Goal: Task Accomplishment & Management: Complete application form

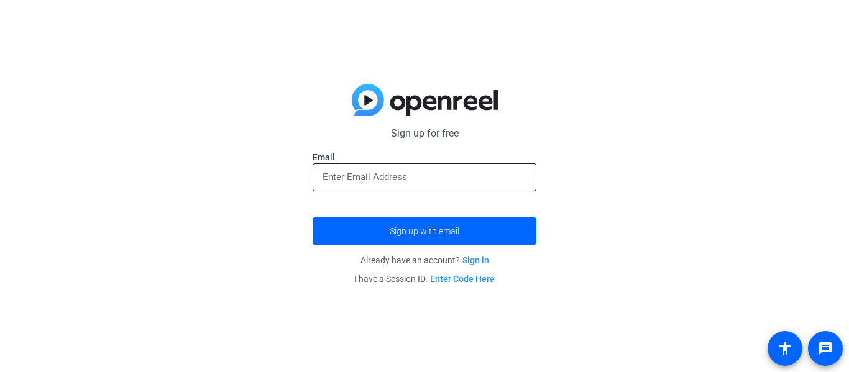
click at [447, 170] on input "email" at bounding box center [424, 177] width 204 height 15
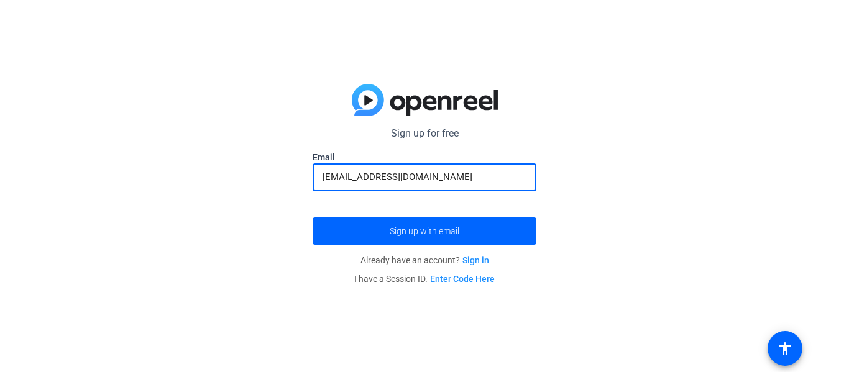
type input "[EMAIL_ADDRESS][DOMAIN_NAME]"
click at [313, 217] on button "Sign up with email" at bounding box center [425, 230] width 224 height 27
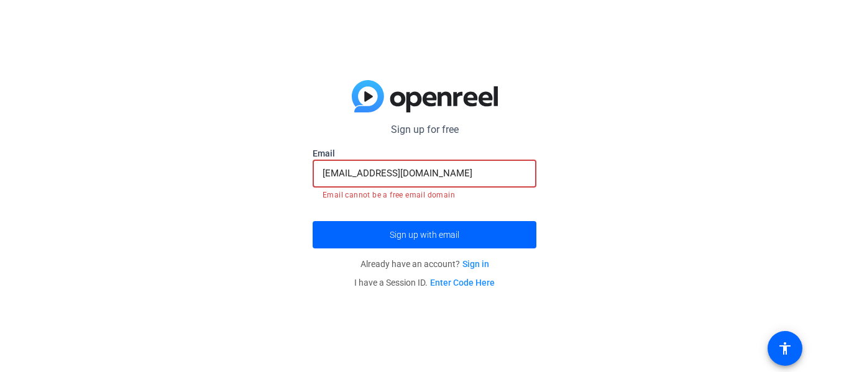
click at [433, 174] on input "[EMAIL_ADDRESS][DOMAIN_NAME]" at bounding box center [424, 173] width 204 height 15
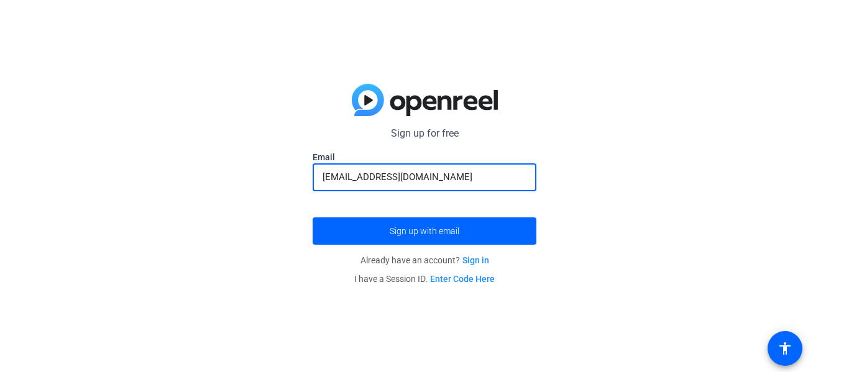
type input "[EMAIL_ADDRESS][DOMAIN_NAME]"
click at [313, 217] on button "Sign up with email" at bounding box center [425, 230] width 224 height 27
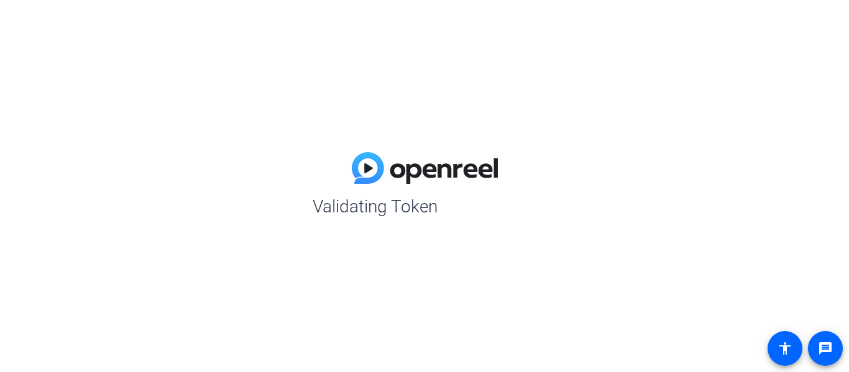
click at [421, 152] on img at bounding box center [425, 168] width 146 height 32
click at [398, 107] on div "Validating Token" at bounding box center [424, 186] width 849 height 372
click at [441, 191] on header at bounding box center [425, 173] width 224 height 42
drag, startPoint x: 322, startPoint y: 198, endPoint x: 447, endPoint y: 214, distance: 125.2
click at [447, 214] on span "Validating Token" at bounding box center [431, 207] width 236 height 26
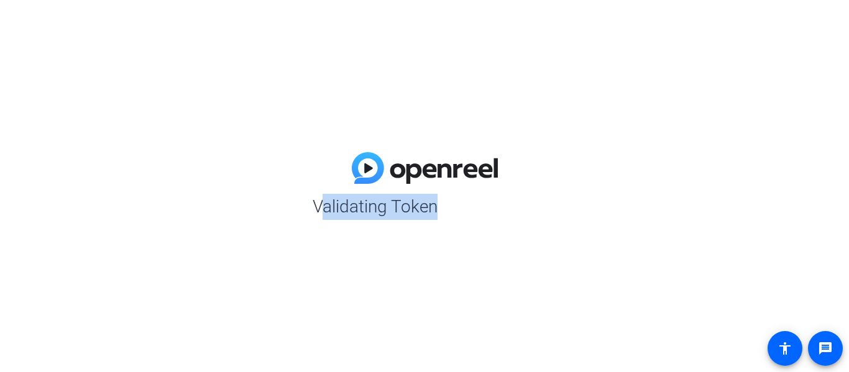
click at [447, 214] on span "Validating Token" at bounding box center [431, 207] width 236 height 26
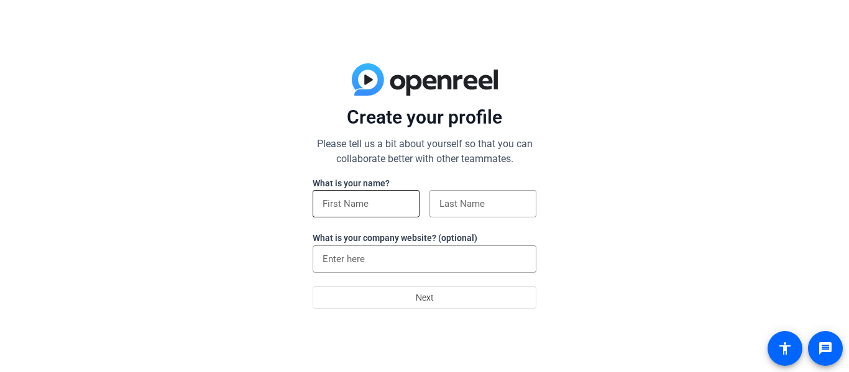
click at [365, 197] on input at bounding box center [365, 203] width 87 height 15
type input "[PERSON_NAME]"
click at [473, 211] on input at bounding box center [482, 203] width 87 height 15
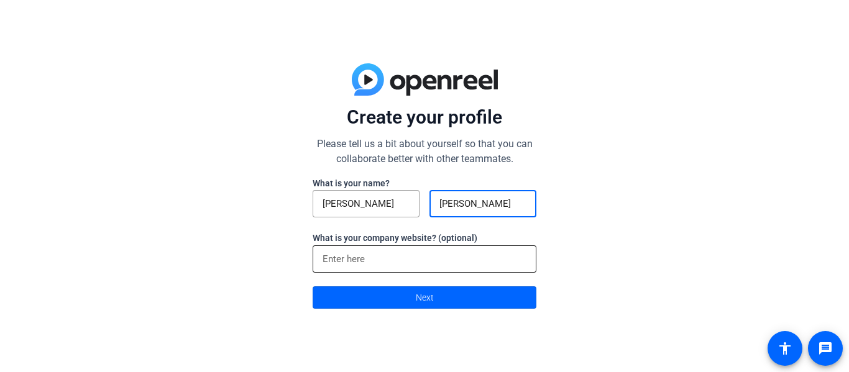
type input "[PERSON_NAME]"
click at [446, 250] on div at bounding box center [424, 258] width 204 height 27
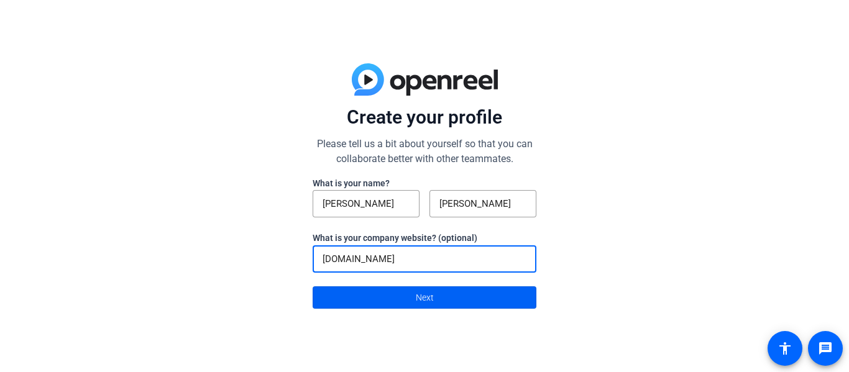
type input "[DOMAIN_NAME]"
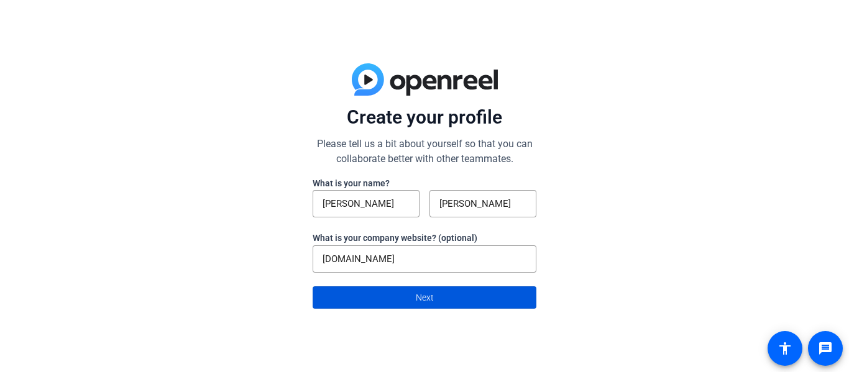
click at [434, 299] on span at bounding box center [424, 298] width 222 height 30
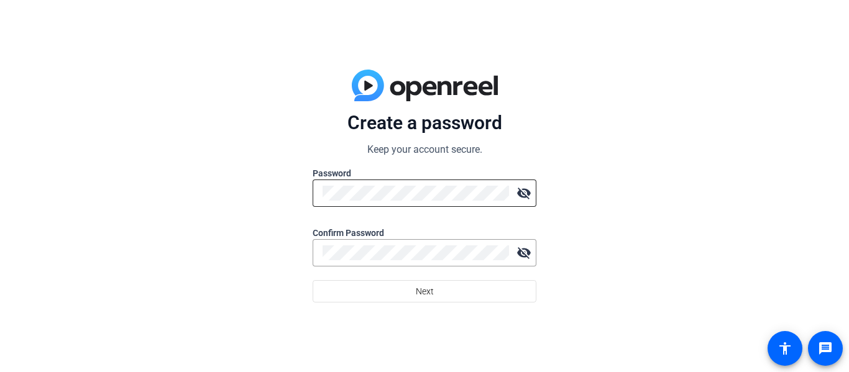
click at [366, 206] on div at bounding box center [415, 193] width 186 height 27
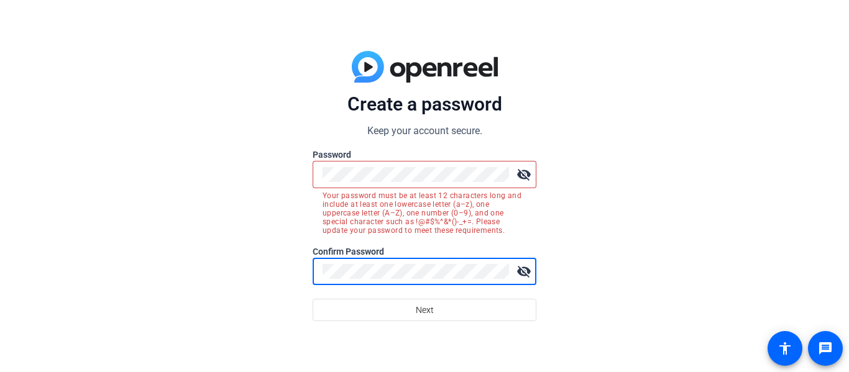
click at [387, 165] on div at bounding box center [415, 174] width 186 height 27
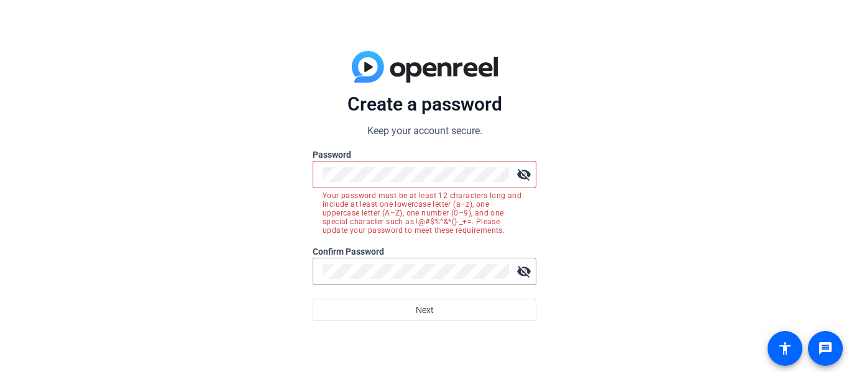
click at [392, 177] on div at bounding box center [415, 174] width 186 height 27
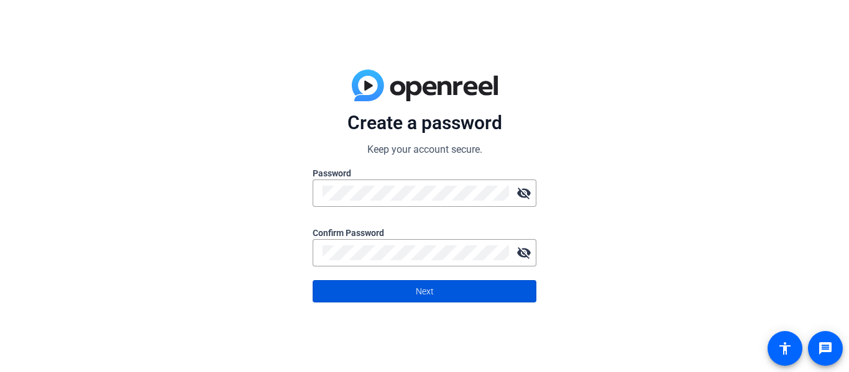
click at [433, 295] on span "Next" at bounding box center [425, 292] width 18 height 24
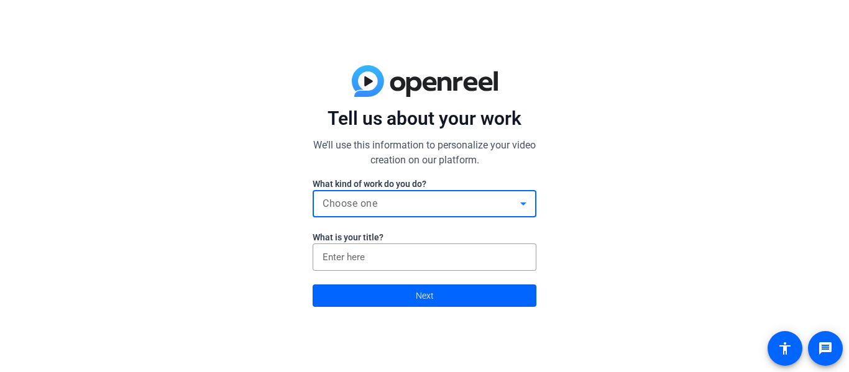
click at [508, 197] on div "Choose one" at bounding box center [421, 203] width 198 height 15
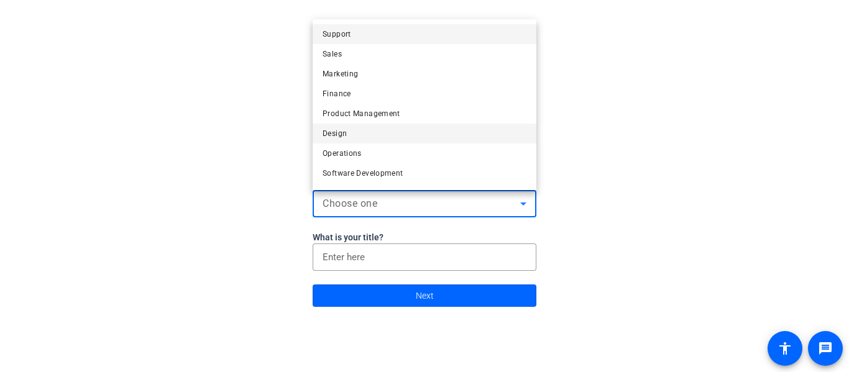
scroll to position [38, 0]
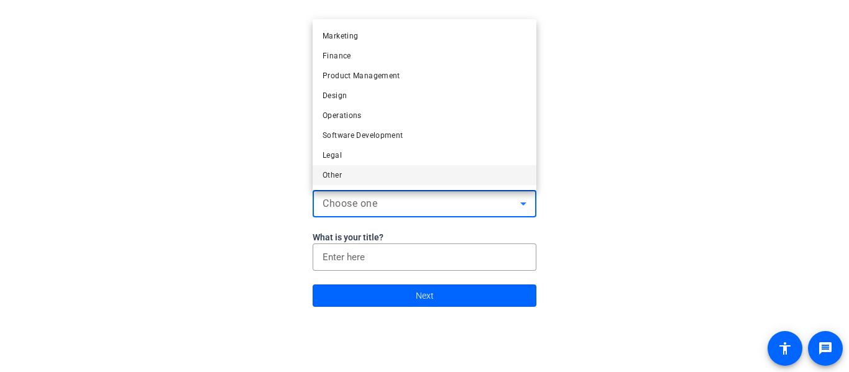
click at [444, 184] on mat-option "Other" at bounding box center [425, 175] width 224 height 20
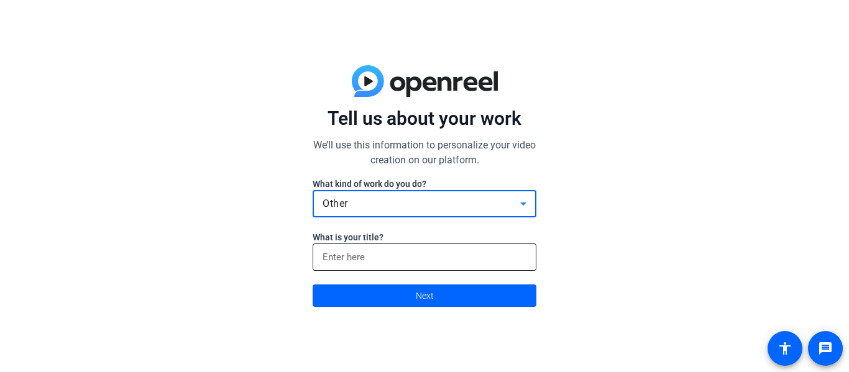
click at [460, 250] on input at bounding box center [424, 257] width 204 height 15
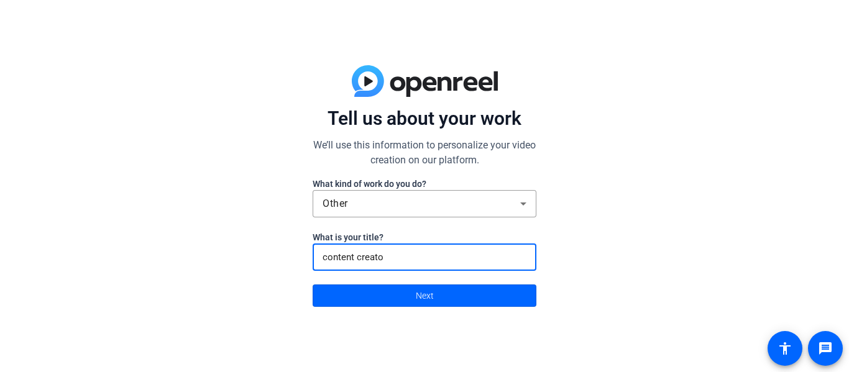
type input "content creator"
click button "Next" at bounding box center [425, 296] width 224 height 22
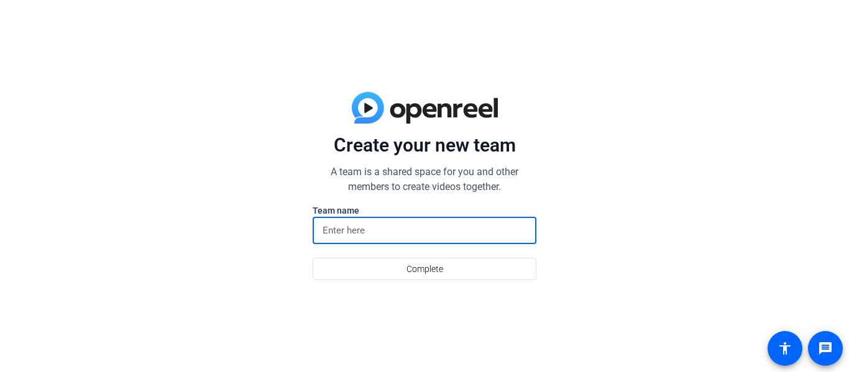
click at [437, 232] on input at bounding box center [424, 230] width 204 height 15
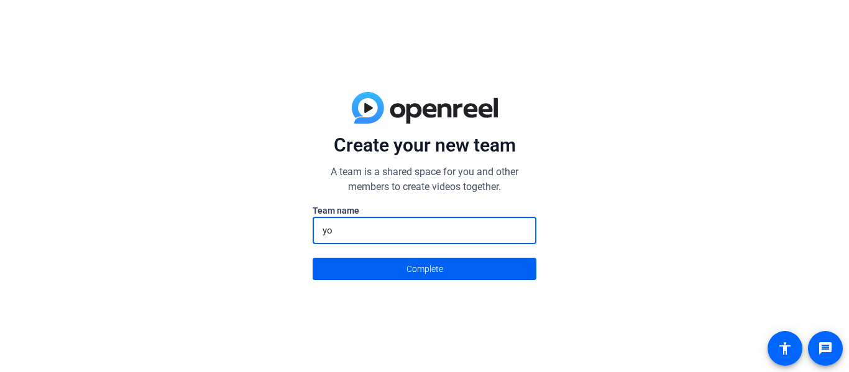
type input "y"
type input "Hippy1O1"
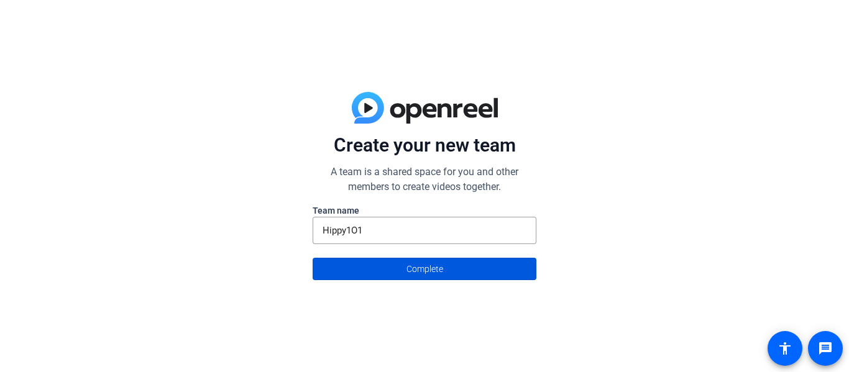
click at [439, 258] on span "Complete" at bounding box center [424, 269] width 37 height 24
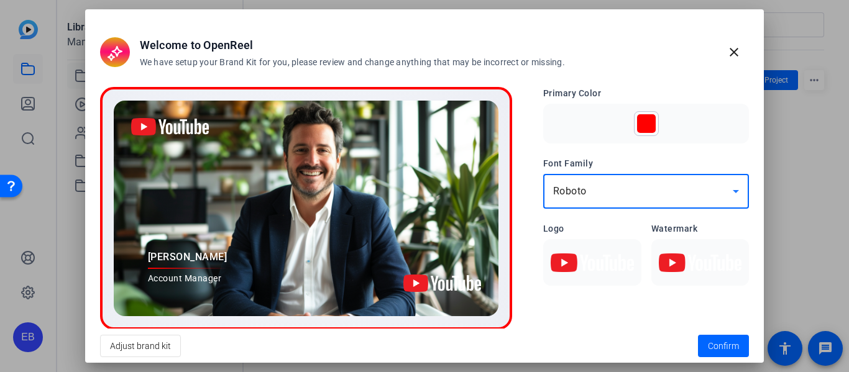
click at [701, 190] on div "Roboto" at bounding box center [643, 191] width 180 height 15
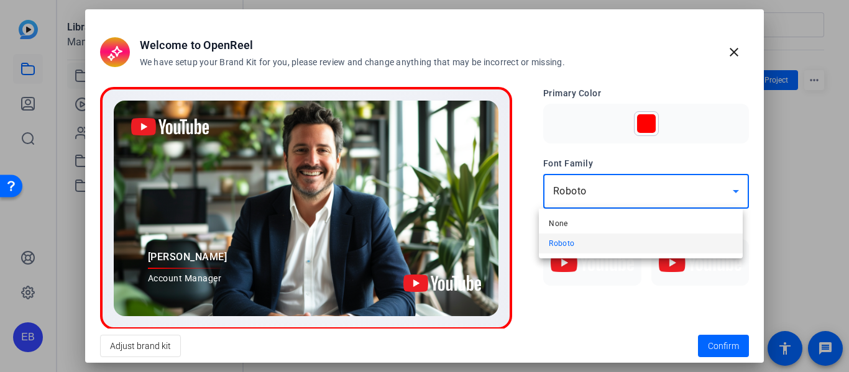
drag, startPoint x: 677, startPoint y: 194, endPoint x: 687, endPoint y: 199, distance: 11.1
click at [687, 199] on div at bounding box center [424, 186] width 849 height 372
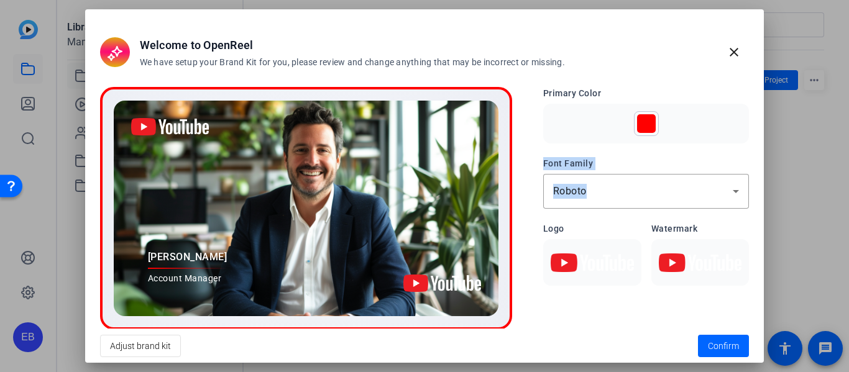
drag, startPoint x: 687, startPoint y: 199, endPoint x: 639, endPoint y: 126, distance: 87.5
click at [639, 126] on div "Primary Color Font Family Roboto Logo Watermark" at bounding box center [646, 186] width 206 height 199
click at [639, 126] on div at bounding box center [646, 123] width 19 height 19
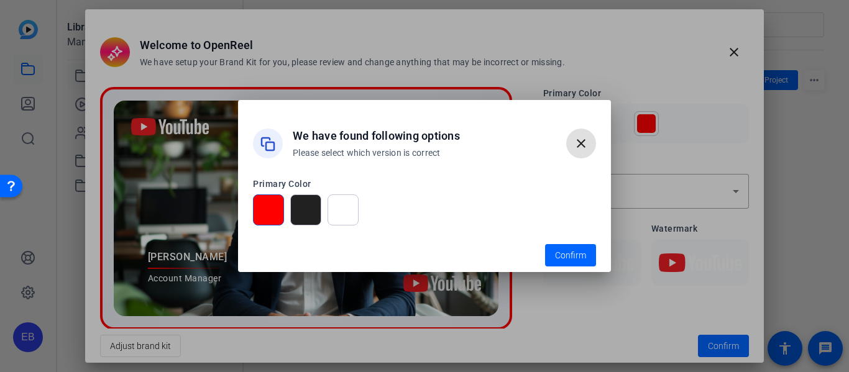
click at [306, 204] on div at bounding box center [305, 209] width 31 height 31
click at [267, 210] on div at bounding box center [268, 209] width 31 height 31
click at [582, 137] on mat-icon "close" at bounding box center [580, 143] width 15 height 15
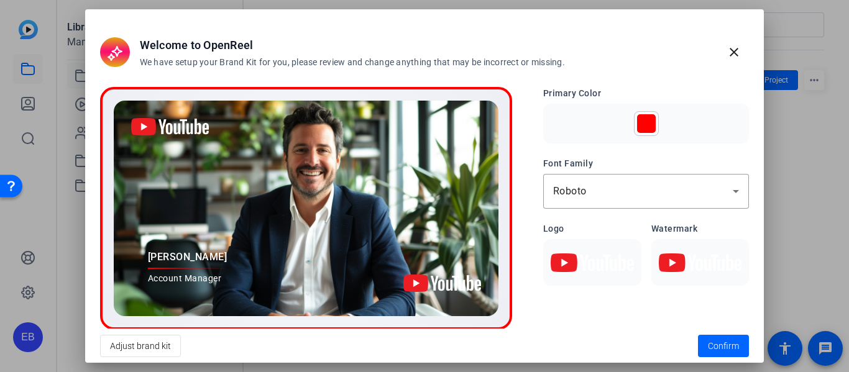
click at [562, 267] on img at bounding box center [591, 263] width 83 height 19
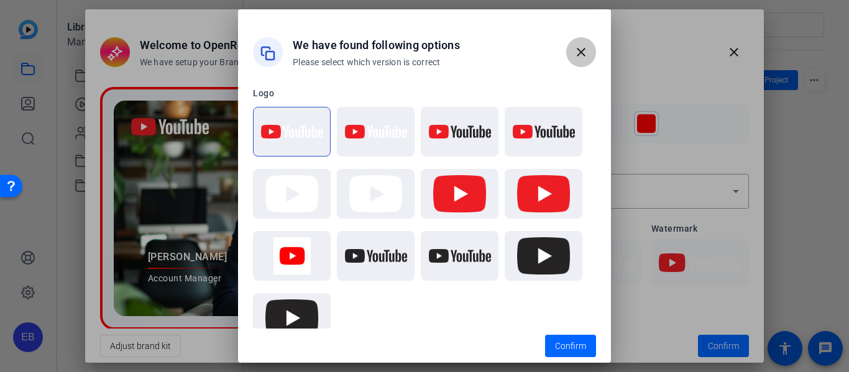
click at [581, 37] on span "button" at bounding box center [581, 52] width 30 height 30
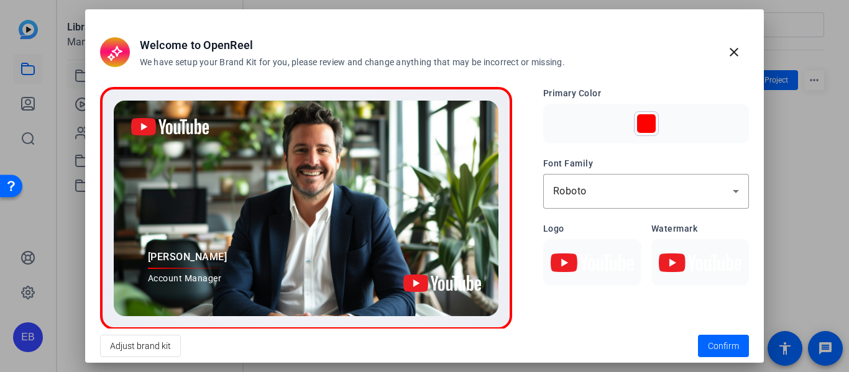
click at [667, 263] on img at bounding box center [700, 263] width 83 height 19
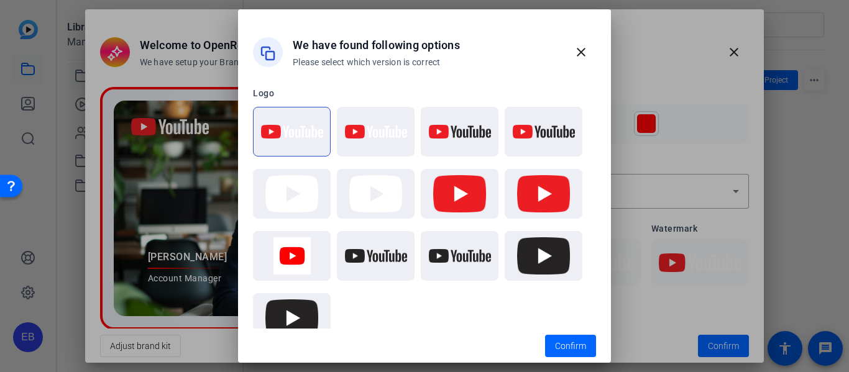
click at [445, 142] on div at bounding box center [460, 132] width 78 height 50
click at [377, 130] on img at bounding box center [376, 132] width 62 height 14
click at [381, 201] on img at bounding box center [376, 193] width 62 height 37
drag, startPoint x: 306, startPoint y: 148, endPoint x: 292, endPoint y: 130, distance: 23.0
click at [292, 130] on div at bounding box center [292, 132] width 78 height 50
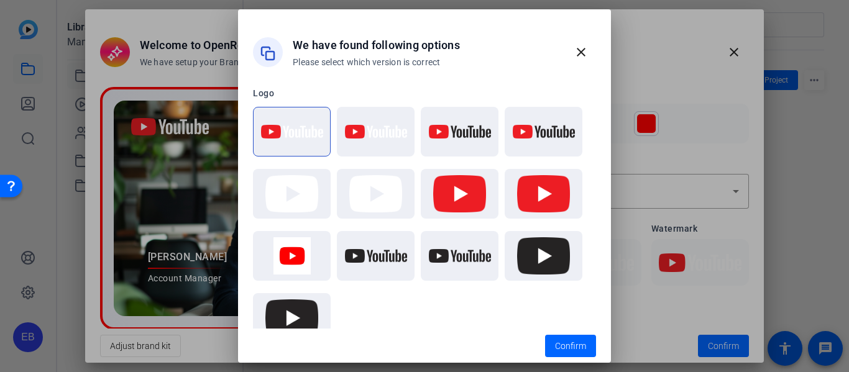
click at [292, 130] on img at bounding box center [292, 132] width 62 height 14
click at [445, 80] on div "We have found following options Please select which version is correct" at bounding box center [409, 52] width 313 height 57
click at [345, 141] on div at bounding box center [376, 132] width 78 height 50
click at [297, 140] on div at bounding box center [292, 132] width 78 height 50
click at [561, 340] on span "Confirm" at bounding box center [570, 346] width 31 height 13
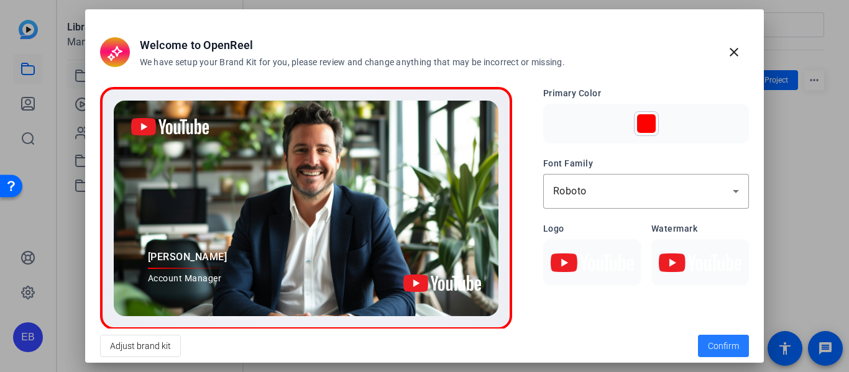
click at [708, 339] on span at bounding box center [723, 346] width 51 height 30
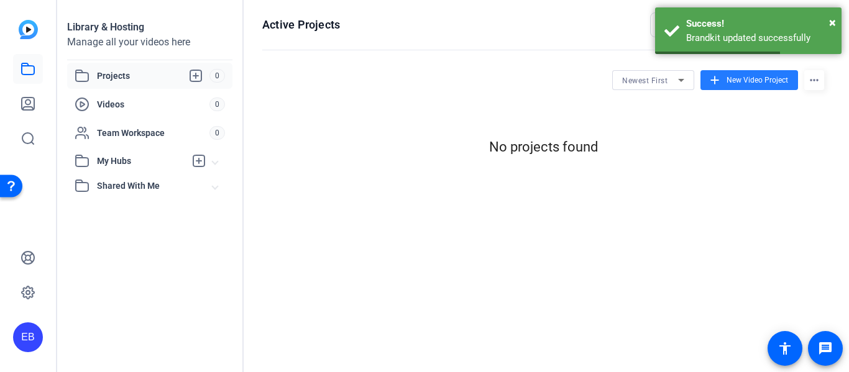
click at [727, 81] on span "New Video Project" at bounding box center [757, 80] width 62 height 11
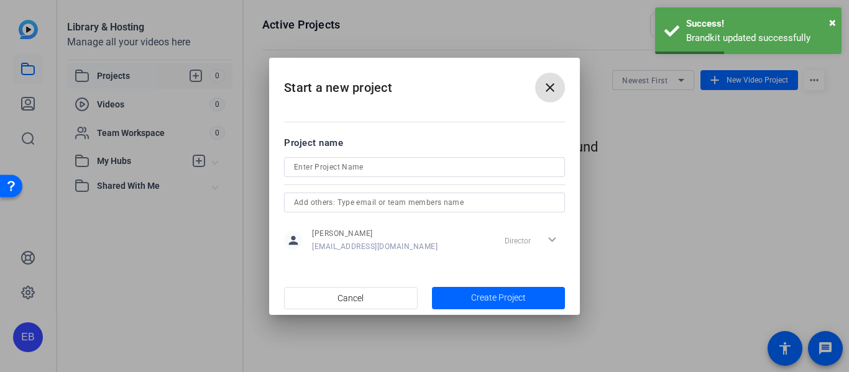
click at [465, 168] on input at bounding box center [424, 167] width 261 height 15
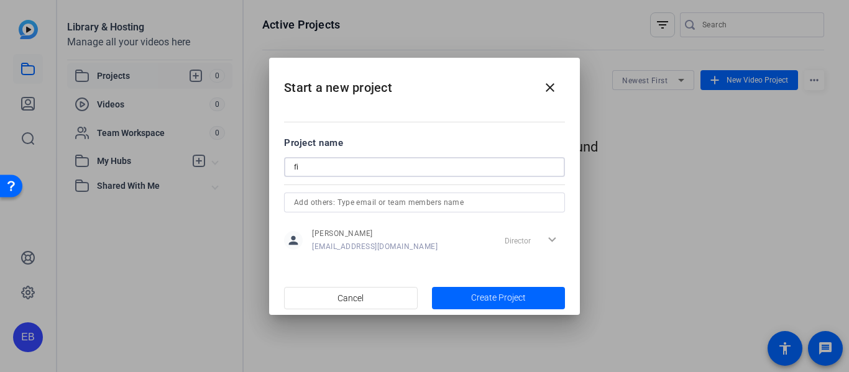
type input "f"
type input "s"
type input "yt short #2"
click at [493, 295] on span "Create Project" at bounding box center [498, 297] width 55 height 13
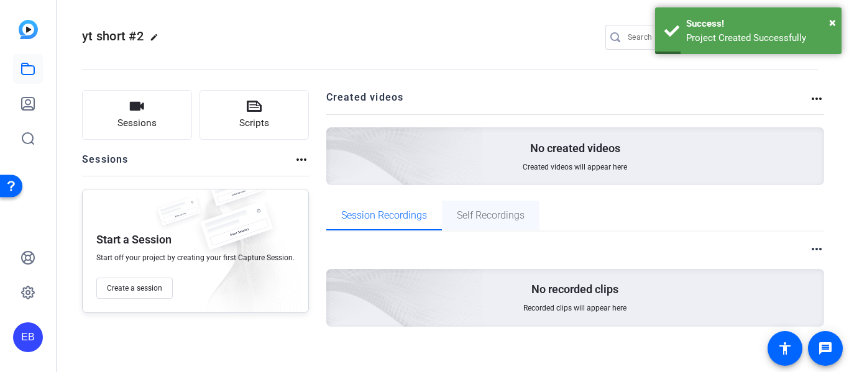
click at [477, 211] on span "Self Recordings" at bounding box center [491, 216] width 68 height 10
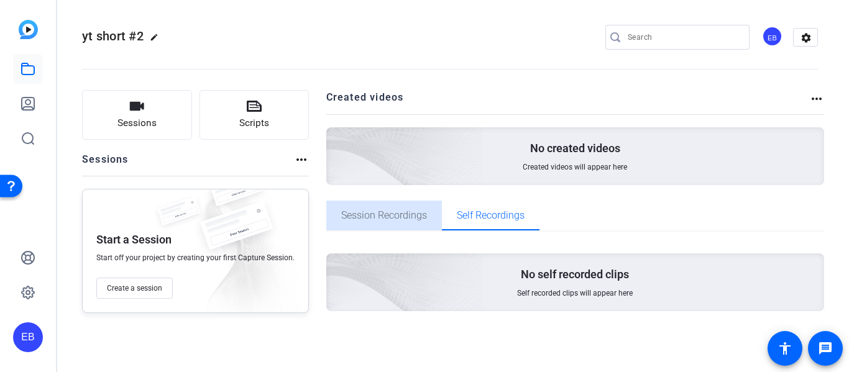
click at [404, 217] on span "Session Recordings" at bounding box center [384, 216] width 86 height 10
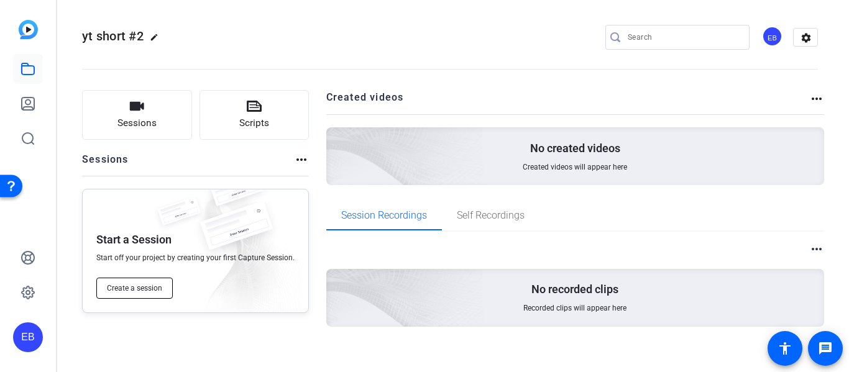
click at [153, 291] on span "Create a session" at bounding box center [134, 288] width 55 height 10
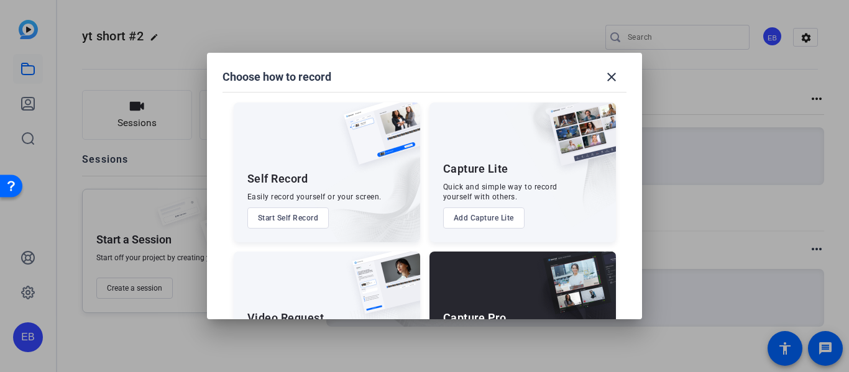
scroll to position [85, 0]
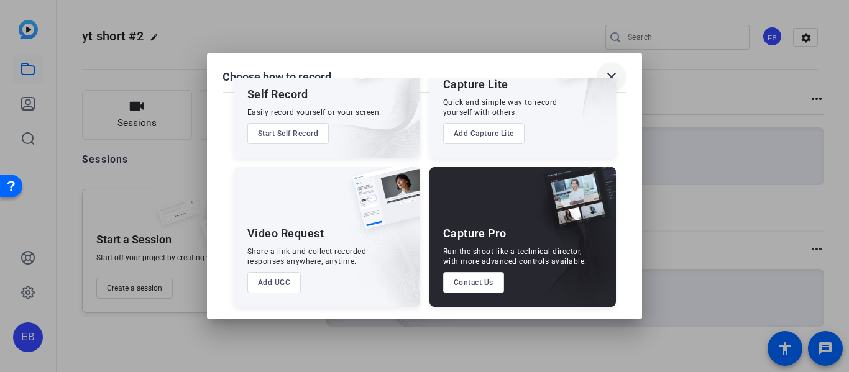
click at [614, 75] on mat-icon "close" at bounding box center [611, 77] width 15 height 15
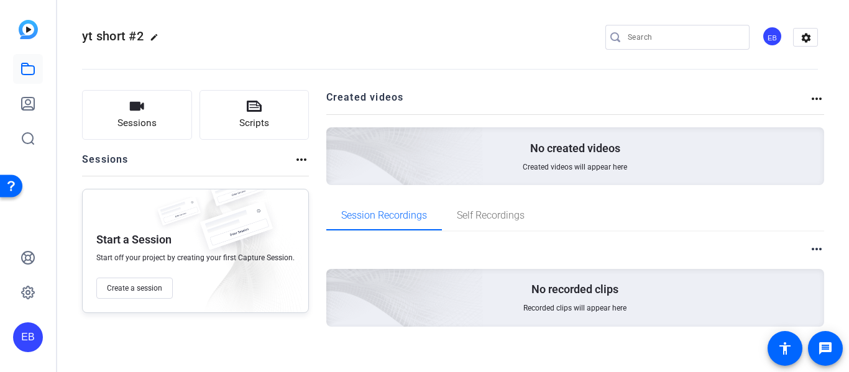
drag, startPoint x: 614, startPoint y: 75, endPoint x: 404, endPoint y: 81, distance: 209.5
click at [404, 81] on openreel-divider-bar at bounding box center [450, 66] width 736 height 38
click at [480, 86] on div "Sessions Scripts Sessions more_horiz Start a Session Start off your project by …" at bounding box center [449, 229] width 785 height 308
click at [297, 163] on mat-icon "more_horiz" at bounding box center [301, 159] width 15 height 15
click at [297, 163] on div at bounding box center [424, 186] width 849 height 372
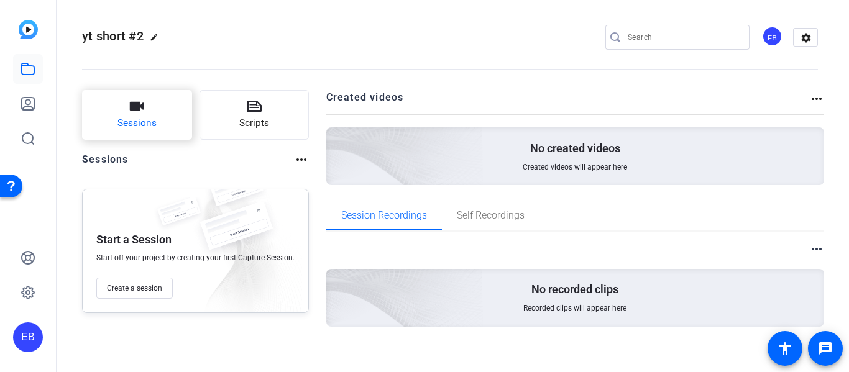
click at [155, 119] on span "Sessions" at bounding box center [136, 123] width 39 height 14
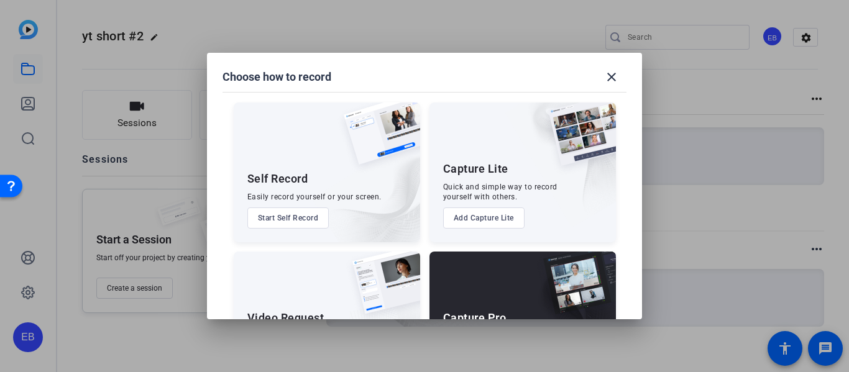
click at [306, 213] on button "Start Self Record" at bounding box center [288, 218] width 82 height 21
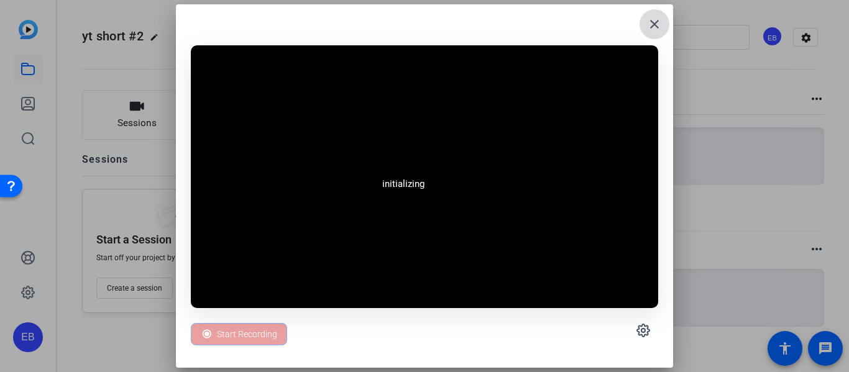
click at [657, 20] on mat-icon "close" at bounding box center [654, 24] width 15 height 15
